Goal: Information Seeking & Learning: Learn about a topic

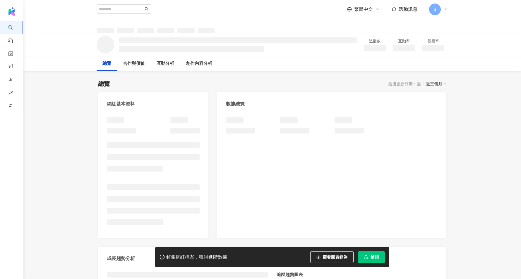
click at [368, 255] on icon "lock" at bounding box center [366, 257] width 4 height 4
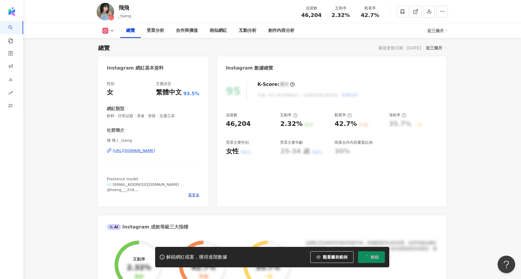
click at [382, 255] on button "解鎖" at bounding box center [371, 258] width 27 height 12
click at [426, 195] on div "95 K-Score : 優良 近期一到三個月積極發文，且漲粉率與互動率高。 查看說明 追蹤數 46,204 互動率 2.32% 良好 觀看率 42.7% 不…" at bounding box center [331, 141] width 229 height 131
click at [109, 30] on button at bounding box center [109, 31] width 24 height 6
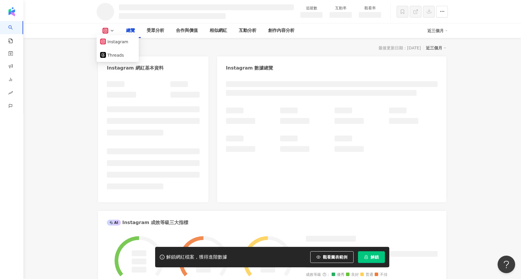
click at [131, 6] on h3 at bounding box center [206, 7] width 175 height 6
click at [121, 12] on div at bounding box center [206, 11] width 175 height 15
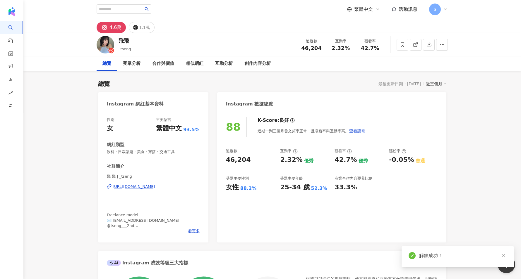
drag, startPoint x: 117, startPoint y: 44, endPoint x: 130, endPoint y: 40, distance: 13.0
click at [130, 40] on div "飛飛 _tseng 追蹤數 46,204 互動率 2.32% 觀看率 42.7%" at bounding box center [272, 44] width 375 height 23
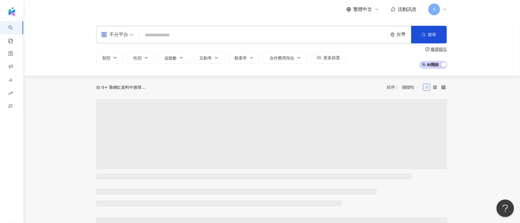
click at [222, 38] on input "search" at bounding box center [264, 35] width 244 height 11
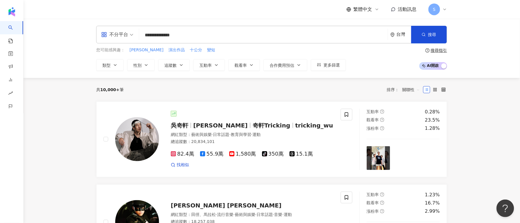
drag, startPoint x: 159, startPoint y: 34, endPoint x: 237, endPoint y: 34, distance: 78.4
click at [237, 34] on input "**********" at bounding box center [264, 35] width 244 height 11
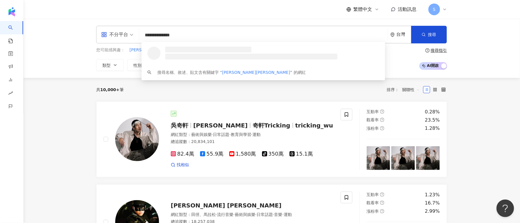
type input "***"
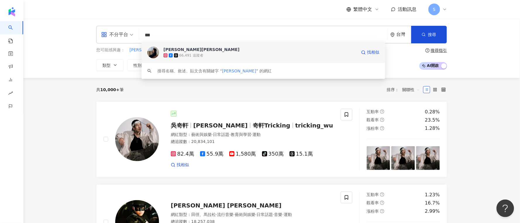
click at [227, 56] on div "66,491 追蹤者" at bounding box center [260, 55] width 193 height 6
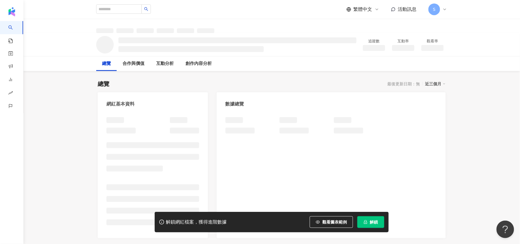
click at [362, 218] on button "解鎖" at bounding box center [371, 223] width 27 height 12
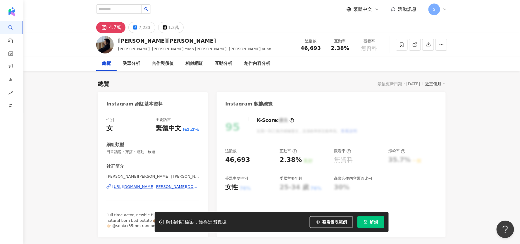
click at [373, 218] on span "解鎖" at bounding box center [374, 222] width 8 height 5
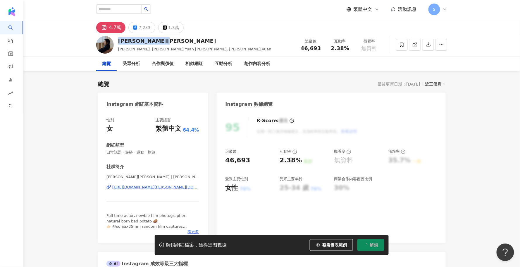
drag, startPoint x: 120, startPoint y: 40, endPoint x: 167, endPoint y: 40, distance: 46.8
click at [167, 40] on div "袁子芸 Sonia Yuan" at bounding box center [194, 40] width 153 height 7
copy div "袁子芸 Sonia Yuan"
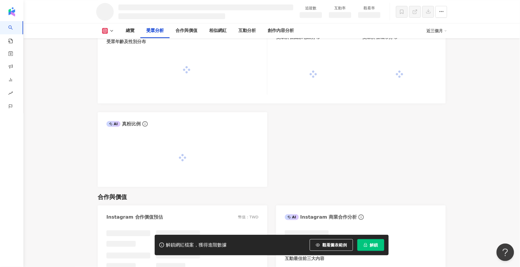
scroll to position [501, 0]
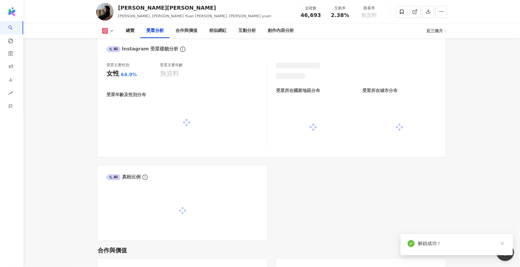
scroll to position [519, 0]
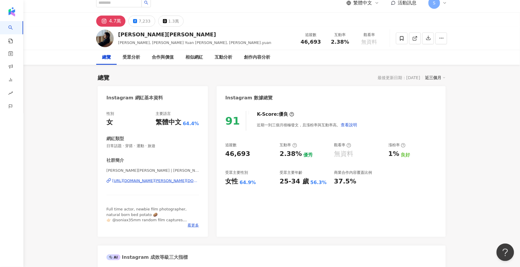
scroll to position [0, 0]
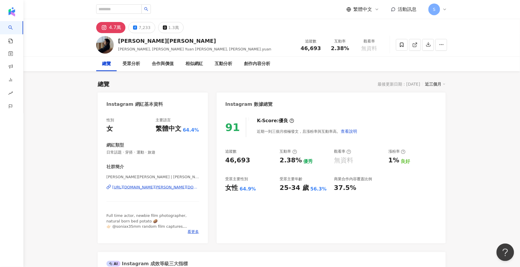
click at [165, 186] on div "https://www.instagram.com/sonia.yuan/" at bounding box center [155, 186] width 87 height 5
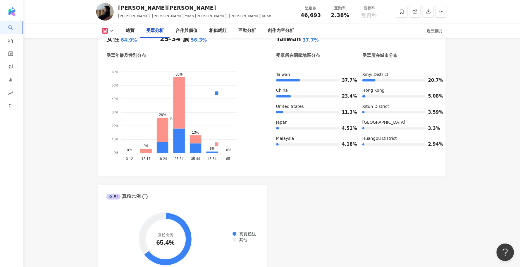
scroll to position [512, 0]
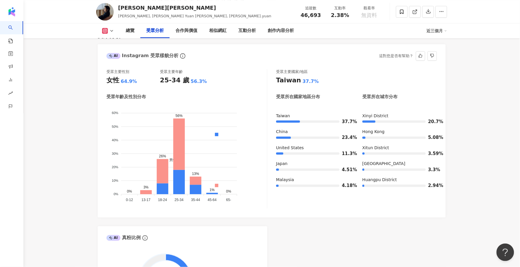
click at [149, 161] on foreignobject "男性 女性" at bounding box center [187, 154] width 161 height 100
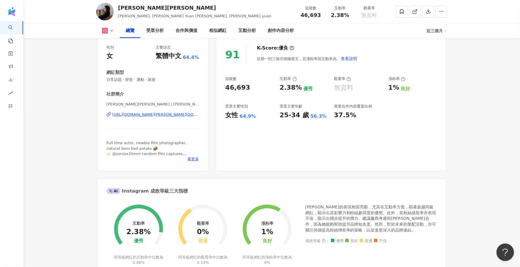
scroll to position [37, 0]
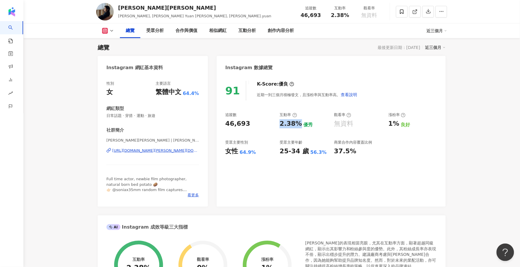
drag, startPoint x: 279, startPoint y: 123, endPoint x: 300, endPoint y: 121, distance: 21.2
click at [300, 121] on div "追蹤數 46,693 互動率 2.38% 優秀 觀看率 無資料 漲粉率 1% 良好 受眾主要性別 女性 64.9% 受眾主要年齡 25-34 歲 56.3% …" at bounding box center [332, 133] width 212 height 43
copy div "2.38%"
drag, startPoint x: 53, startPoint y: 126, endPoint x: 66, endPoint y: 117, distance: 15.4
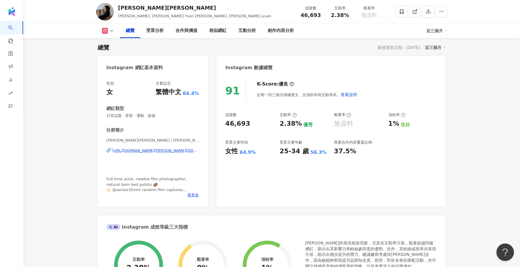
drag, startPoint x: 50, startPoint y: 128, endPoint x: 92, endPoint y: 64, distance: 76.6
click at [109, 29] on icon at bounding box center [111, 30] width 5 height 5
click at [119, 54] on button "Facebook" at bounding box center [117, 55] width 35 height 8
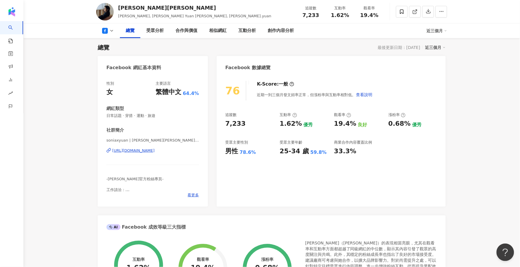
drag, startPoint x: 173, startPoint y: 2, endPoint x: 157, endPoint y: 149, distance: 147.7
click at [155, 149] on div "https://www.facebook.com/113086000236977" at bounding box center [133, 150] width 42 height 5
drag, startPoint x: 282, startPoint y: 123, endPoint x: 301, endPoint y: 123, distance: 19.3
click at [301, 123] on div "1.62% 優秀" at bounding box center [304, 123] width 49 height 9
copy div "1.62%"
